Goal: Information Seeking & Learning: Learn about a topic

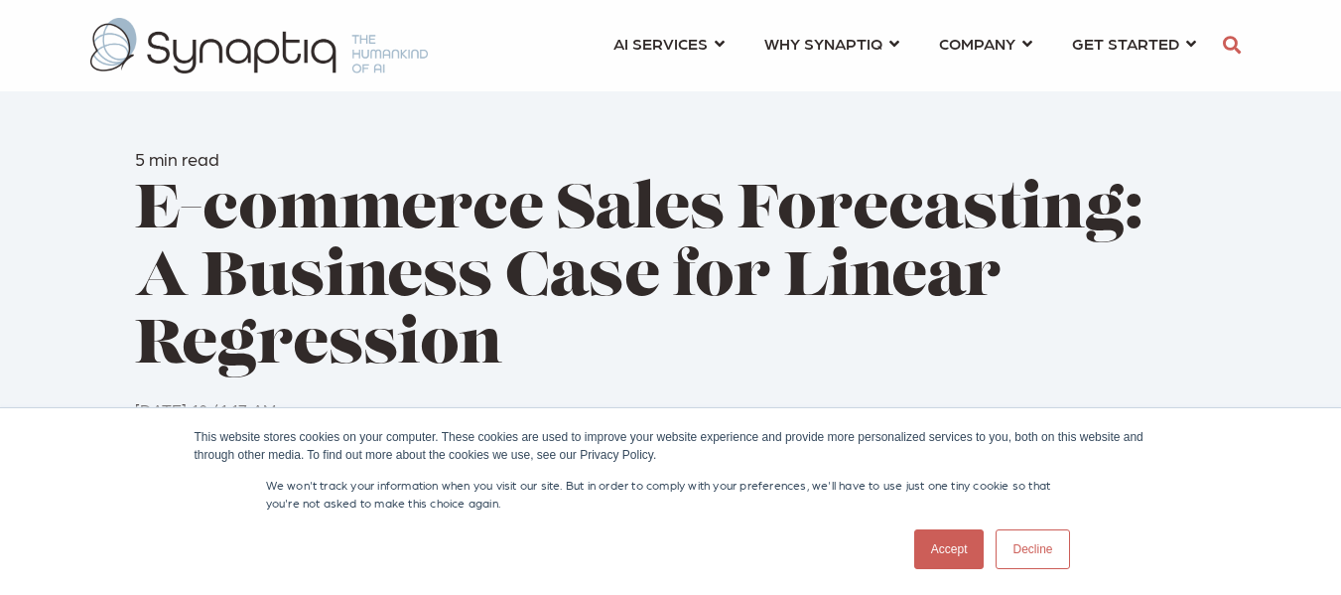
click at [954, 545] on link "Accept" at bounding box center [949, 549] width 70 height 40
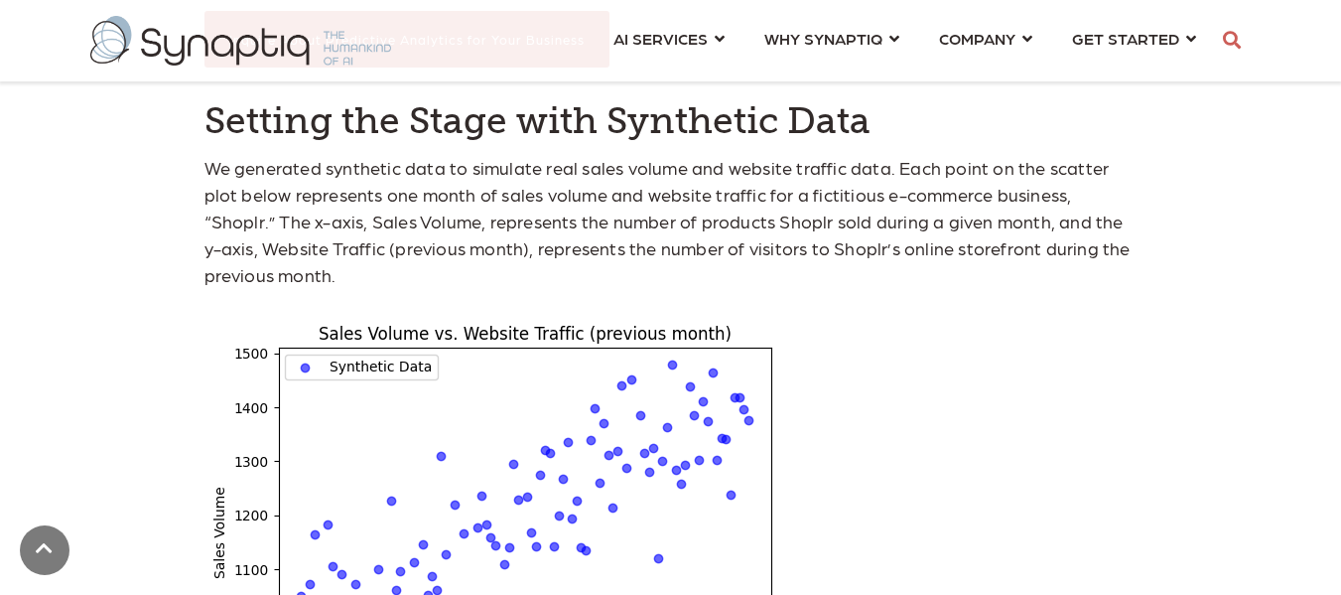
scroll to position [1444, 0]
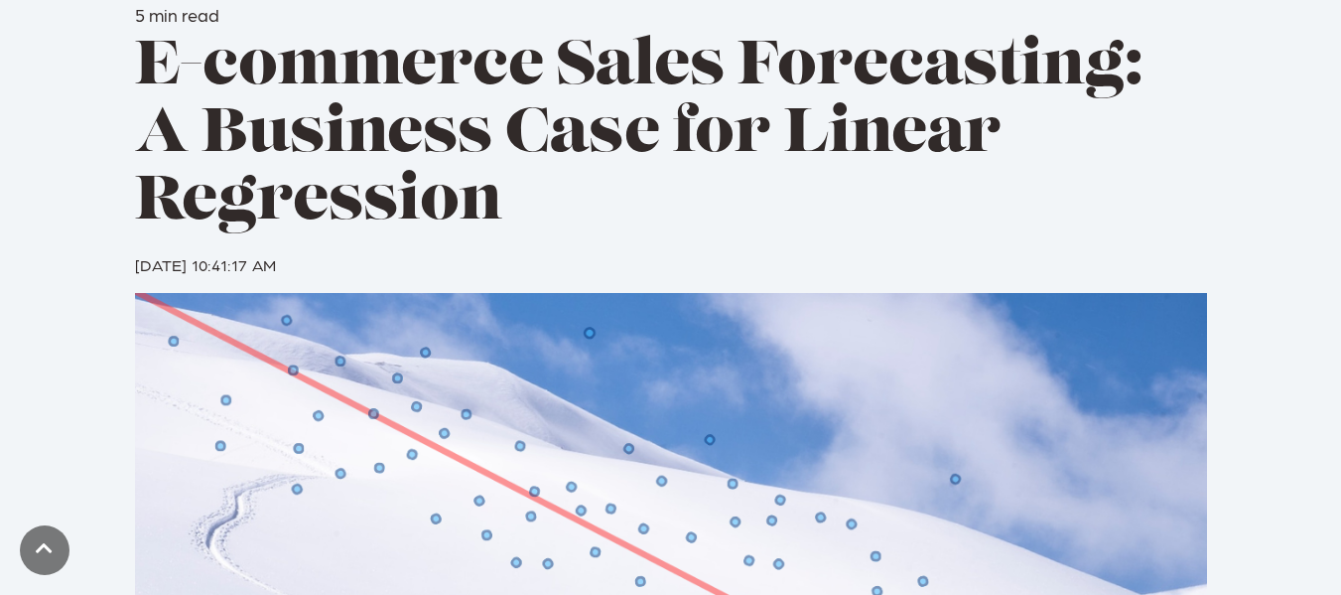
scroll to position [140, 0]
